Goal: Task Accomplishment & Management: Use online tool/utility

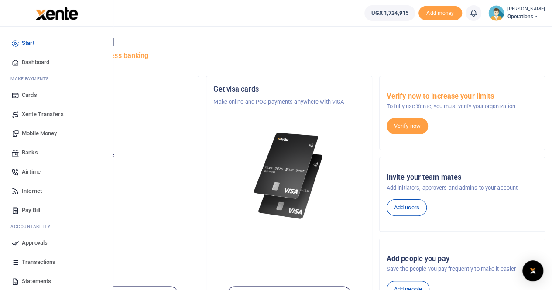
click at [36, 132] on span "Mobile Money" at bounding box center [39, 133] width 35 height 9
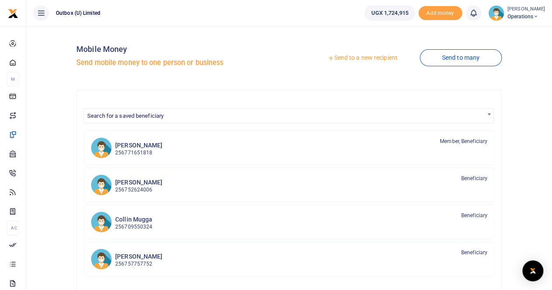
click at [379, 58] on link "Send to a new recipient" at bounding box center [363, 58] width 114 height 16
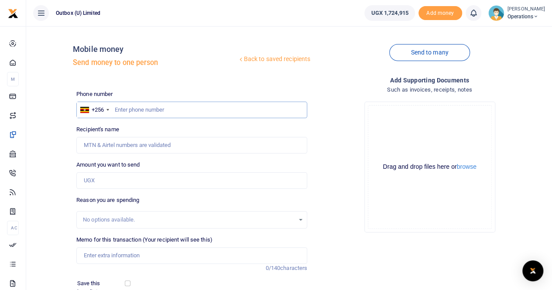
click at [141, 110] on input "text" at bounding box center [191, 110] width 231 height 17
type input "704984636"
type input "Paul Mujabi"
type input "704984636"
click at [97, 179] on input "Amount you want to send" at bounding box center [191, 180] width 231 height 17
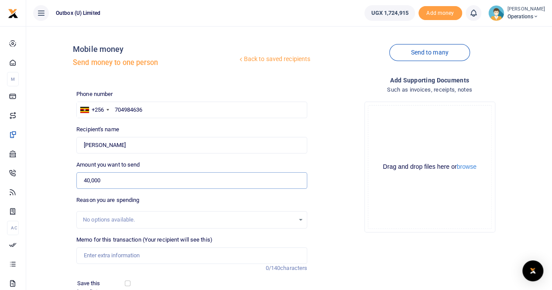
scroll to position [44, 0]
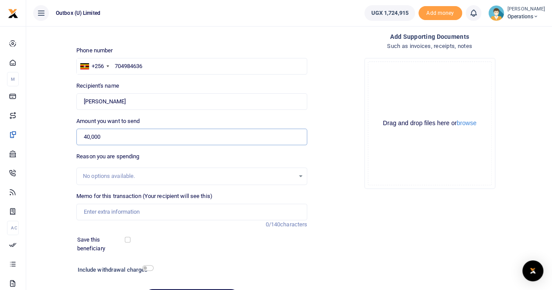
type input "40,000"
click at [109, 210] on input "Memo for this transaction (Your recipient will see this)" at bounding box center [191, 212] width 231 height 17
type input "o"
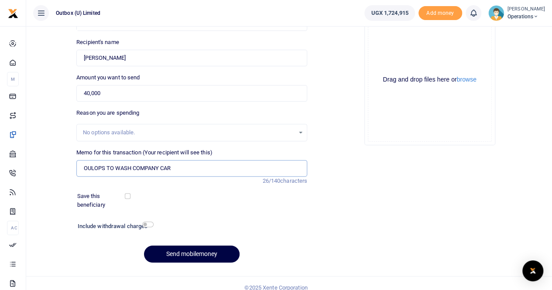
type input "OULOPS TO WASH COMPANY CAR"
click at [130, 195] on input "checkbox" at bounding box center [128, 196] width 6 height 6
checkbox input "true"
click at [146, 224] on input "checkbox" at bounding box center [147, 225] width 11 height 6
checkbox input "true"
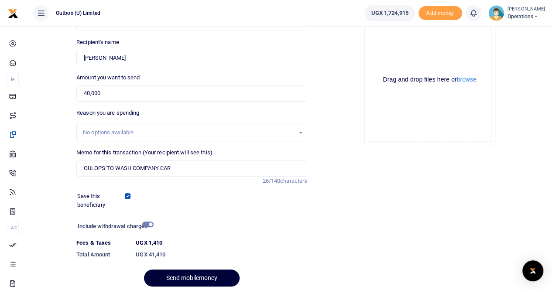
click at [192, 278] on button "Send mobilemoney" at bounding box center [192, 278] width 96 height 17
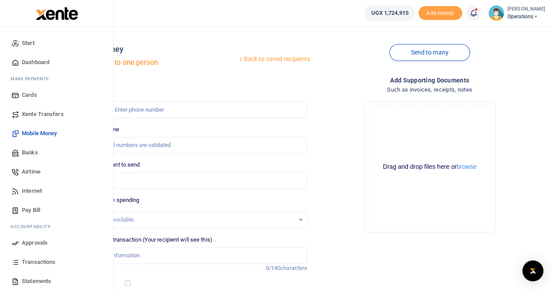
click at [36, 59] on span "Dashboard" at bounding box center [35, 62] width 27 height 9
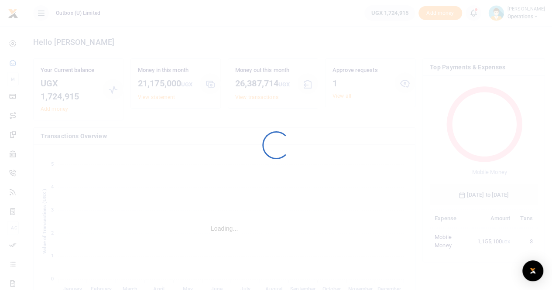
scroll to position [7, 7]
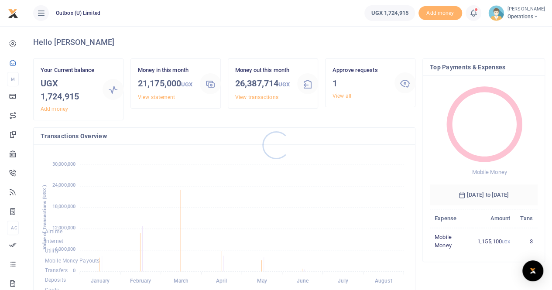
click at [342, 97] on div at bounding box center [276, 145] width 552 height 290
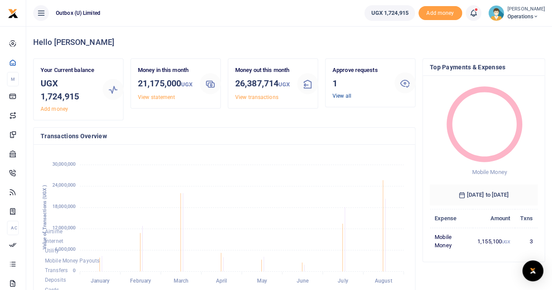
click at [340, 96] on link "View all" at bounding box center [342, 96] width 19 height 6
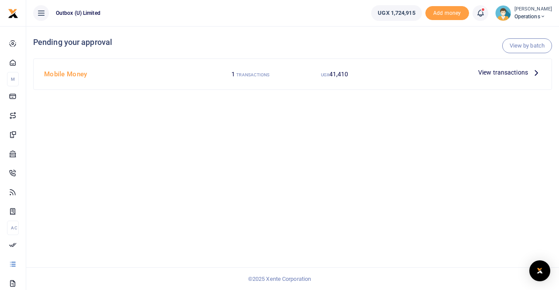
click at [505, 74] on span "View transactions" at bounding box center [503, 73] width 50 height 10
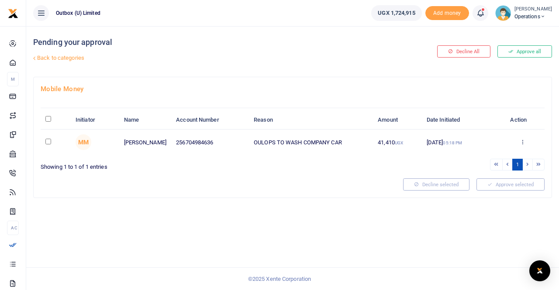
click at [48, 139] on div at bounding box center [279, 145] width 559 height 290
drag, startPoint x: 48, startPoint y: 140, endPoint x: 64, endPoint y: 142, distance: 16.7
click at [48, 139] on input "checkbox" at bounding box center [48, 142] width 6 height 6
checkbox input "true"
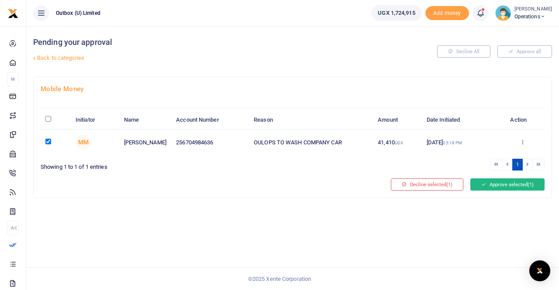
click at [497, 182] on button "Approve selected (1)" at bounding box center [507, 185] width 74 height 12
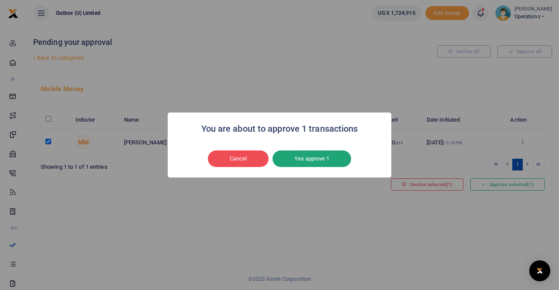
click at [311, 161] on button "Yes approve 1" at bounding box center [311, 159] width 79 height 17
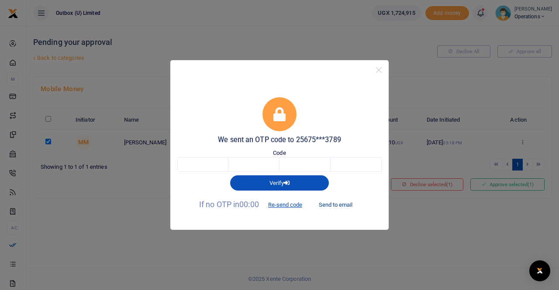
click at [339, 204] on button "Send to email" at bounding box center [335, 205] width 48 height 15
click at [199, 165] on input "text" at bounding box center [202, 164] width 51 height 15
type input "1"
type input "2"
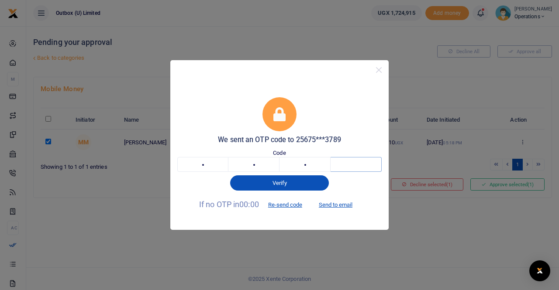
type input "2"
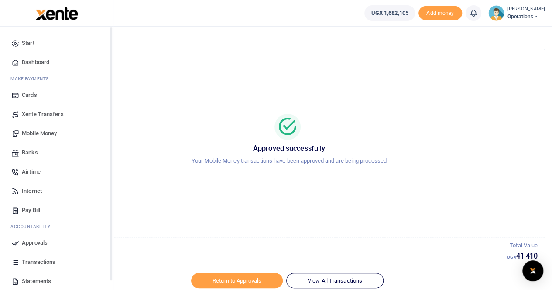
click at [31, 64] on span "Dashboard" at bounding box center [35, 62] width 27 height 9
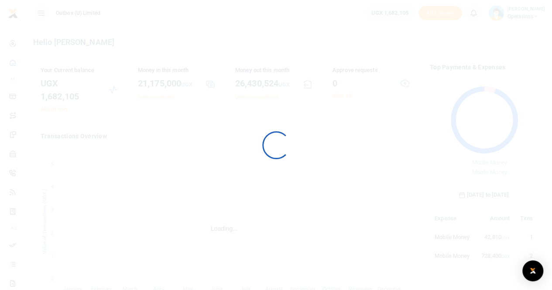
scroll to position [116, 101]
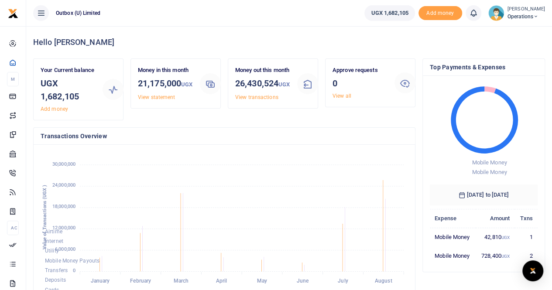
click at [532, 13] on span "Operations" at bounding box center [527, 17] width 38 height 8
click at [505, 64] on link "Logout" at bounding box center [505, 64] width 69 height 12
